Goal: Information Seeking & Learning: Learn about a topic

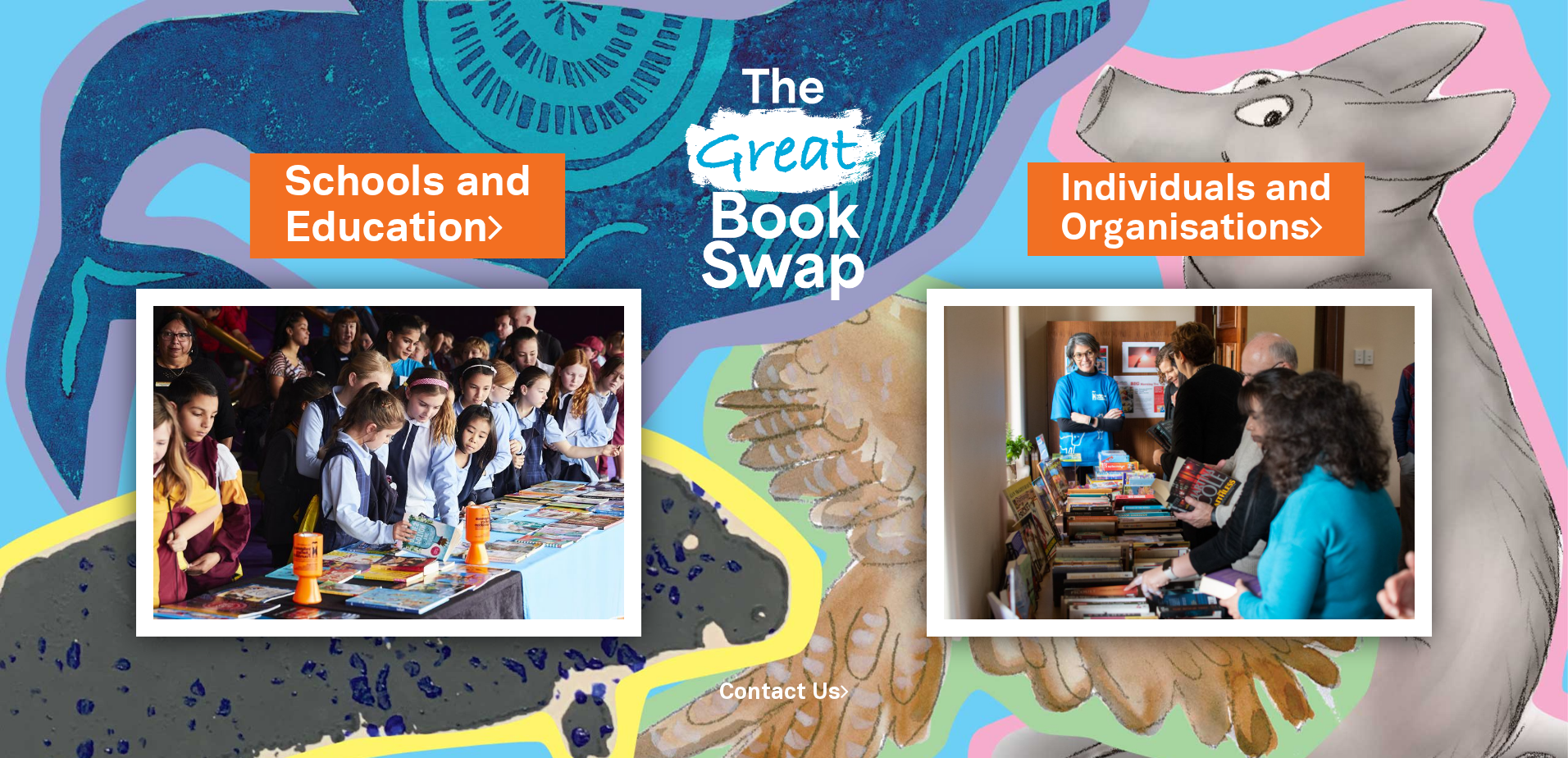
click at [416, 209] on link "Schools and Education" at bounding box center [407, 205] width 246 height 103
